Goal: Information Seeking & Learning: Understand process/instructions

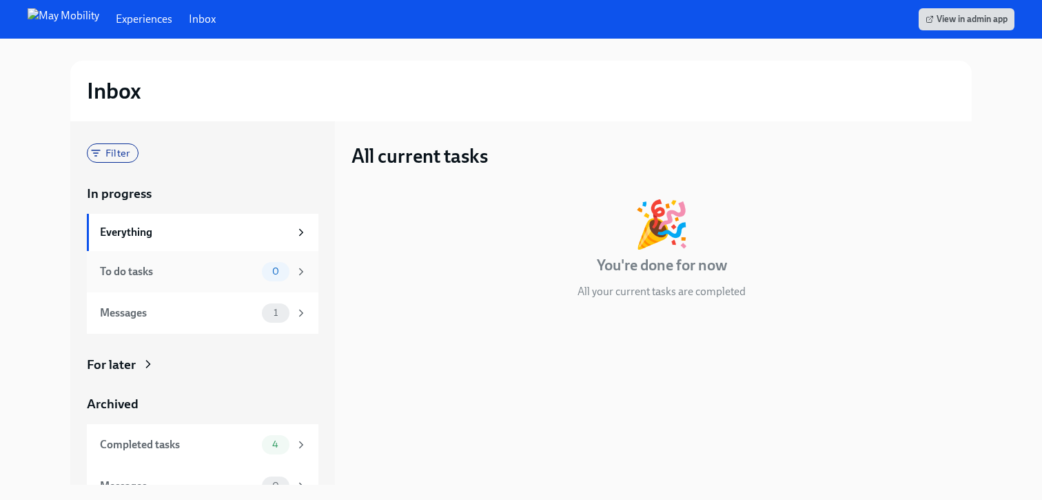
click at [254, 270] on div "To do tasks" at bounding box center [178, 271] width 156 height 15
click at [249, 324] on div "Messages 1" at bounding box center [203, 312] width 232 height 41
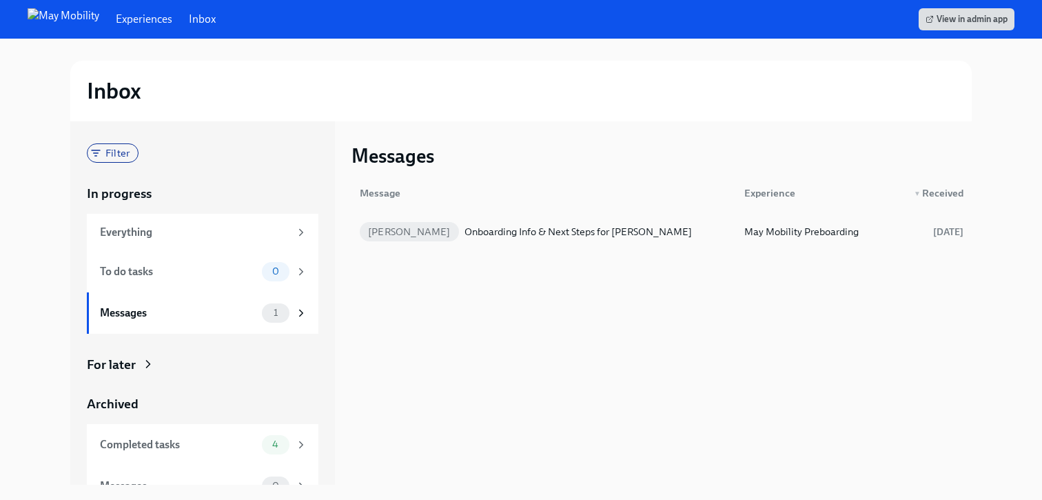
click at [562, 236] on div "Onboarding Info & Next Steps for [PERSON_NAME]" at bounding box center [577, 231] width 227 height 17
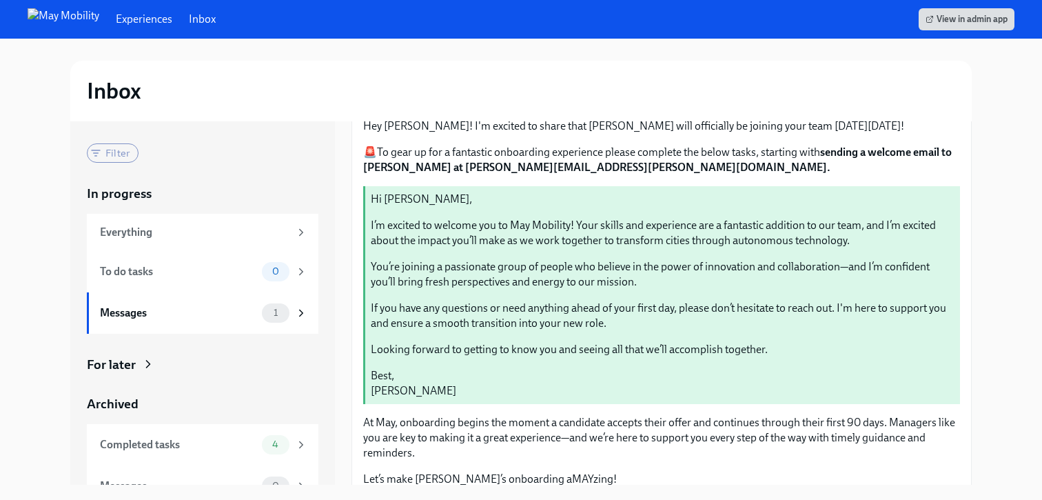
scroll to position [130, 0]
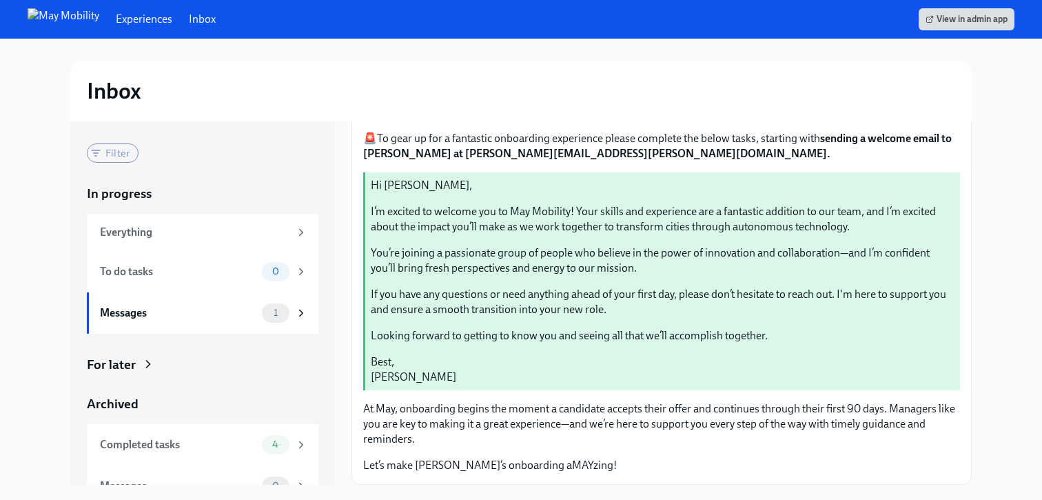
click at [561, 234] on div "Hi [PERSON_NAME], I’m excited to welcome you to May Mobility! Your skills and e…" at bounding box center [663, 281] width 584 height 207
click at [538, 420] on p "At May, onboarding begins the moment a candidate accepts their offer and contin…" at bounding box center [661, 423] width 597 height 45
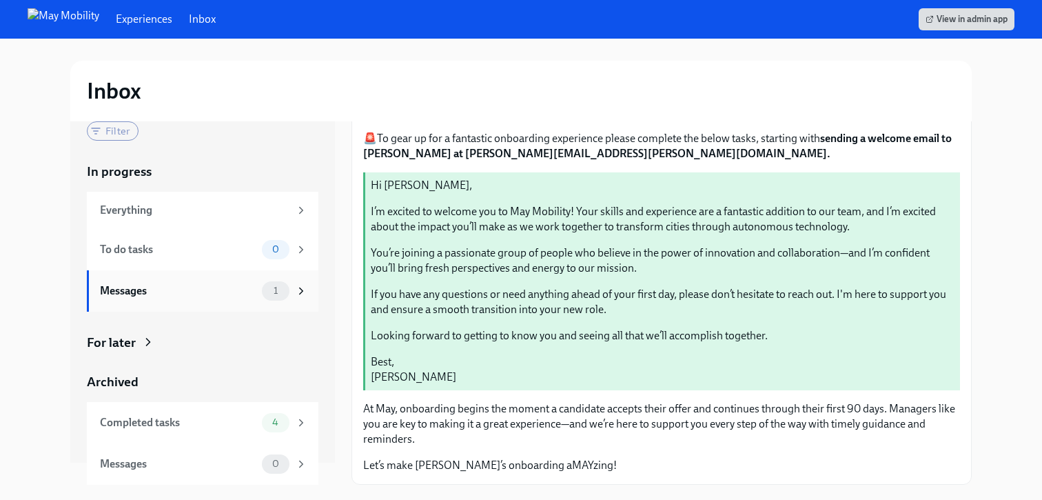
click at [259, 291] on div "Messages 1" at bounding box center [203, 290] width 207 height 19
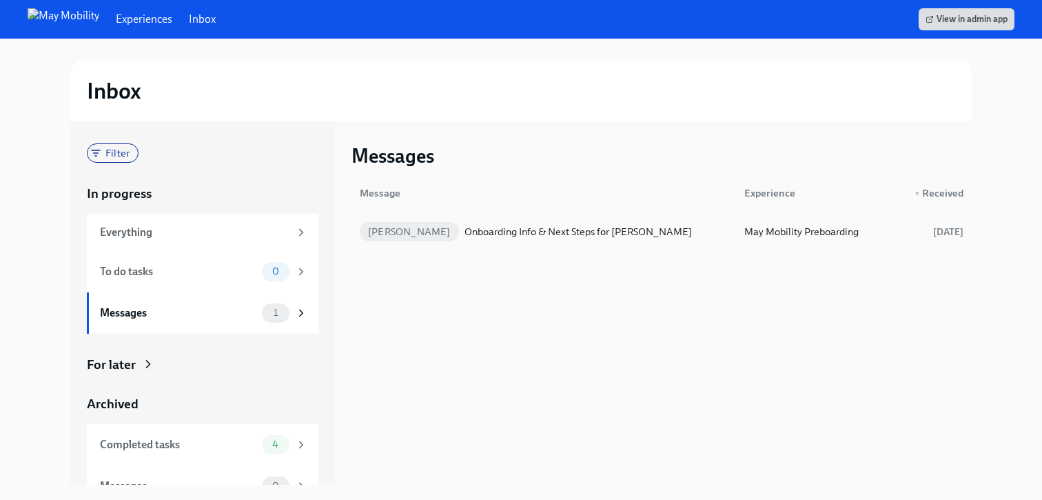
click at [538, 226] on div "Onboarding Info & Next Steps for [PERSON_NAME]" at bounding box center [577, 231] width 227 height 17
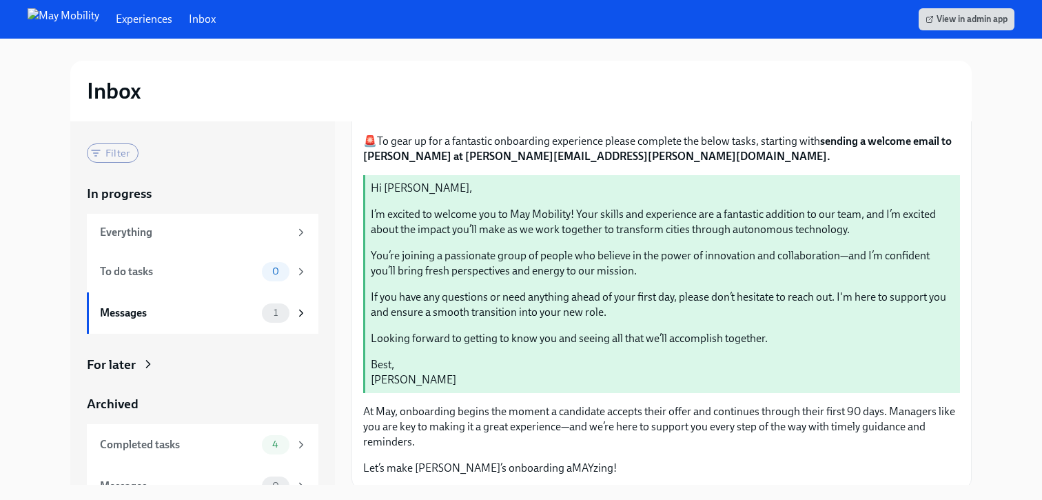
scroll to position [130, 0]
